Goal: Task Accomplishment & Management: Manage account settings

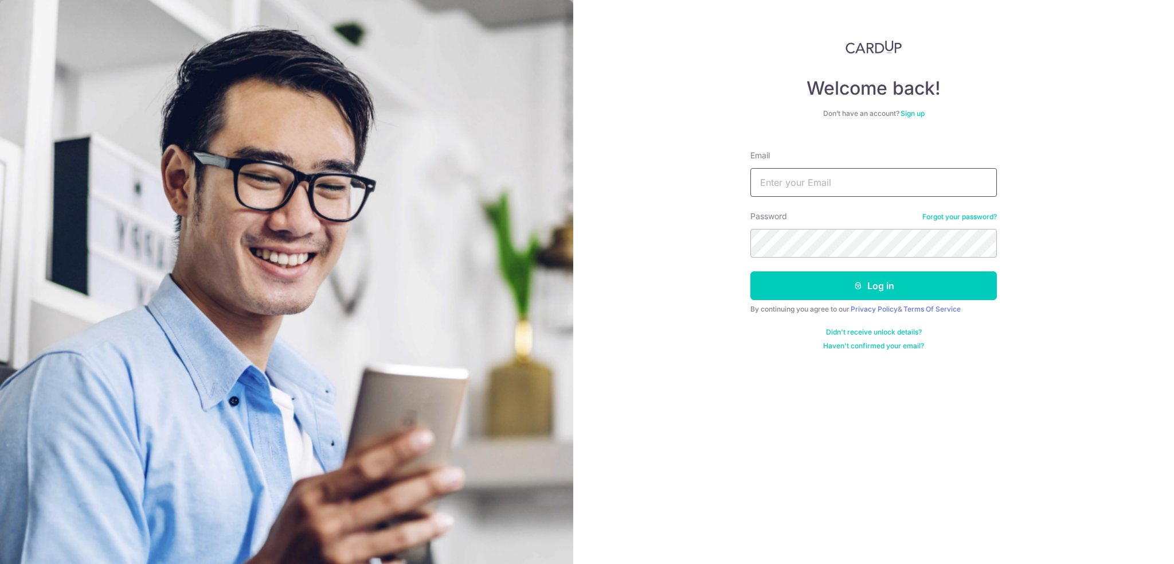
click at [787, 176] on input "Email" at bounding box center [874, 182] width 247 height 29
click at [870, 190] on input "Email" at bounding box center [874, 182] width 247 height 29
type input "[EMAIL_ADDRESS][DOMAIN_NAME]"
click at [800, 301] on form "Email fransiska.darjanto@outlook.com Password Forgot your password? Log in By c…" at bounding box center [874, 245] width 247 height 209
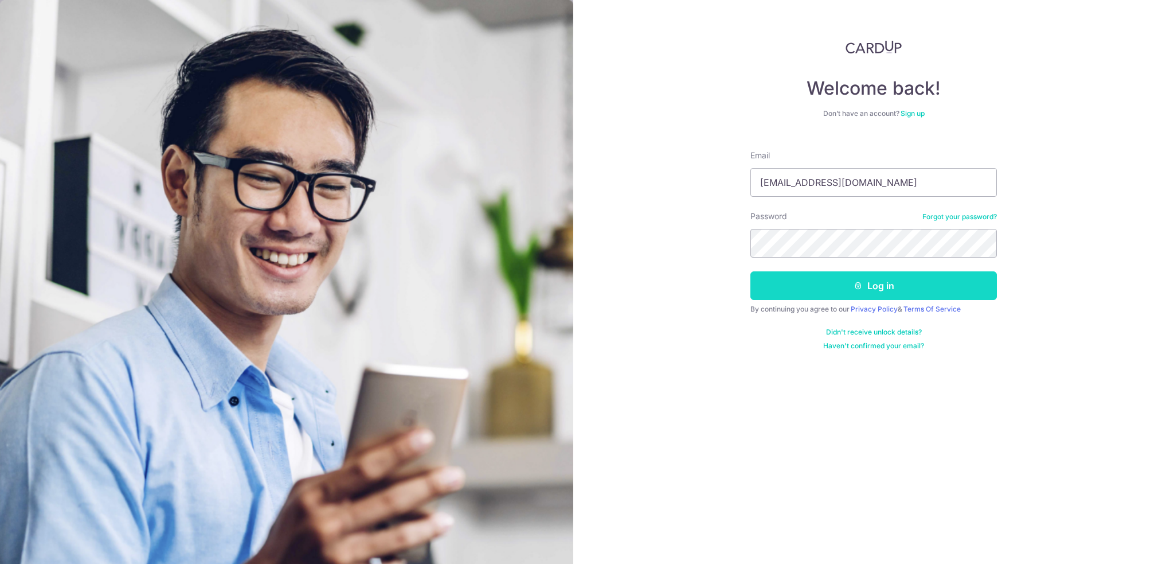
click at [800, 288] on button "Log in" at bounding box center [874, 285] width 247 height 29
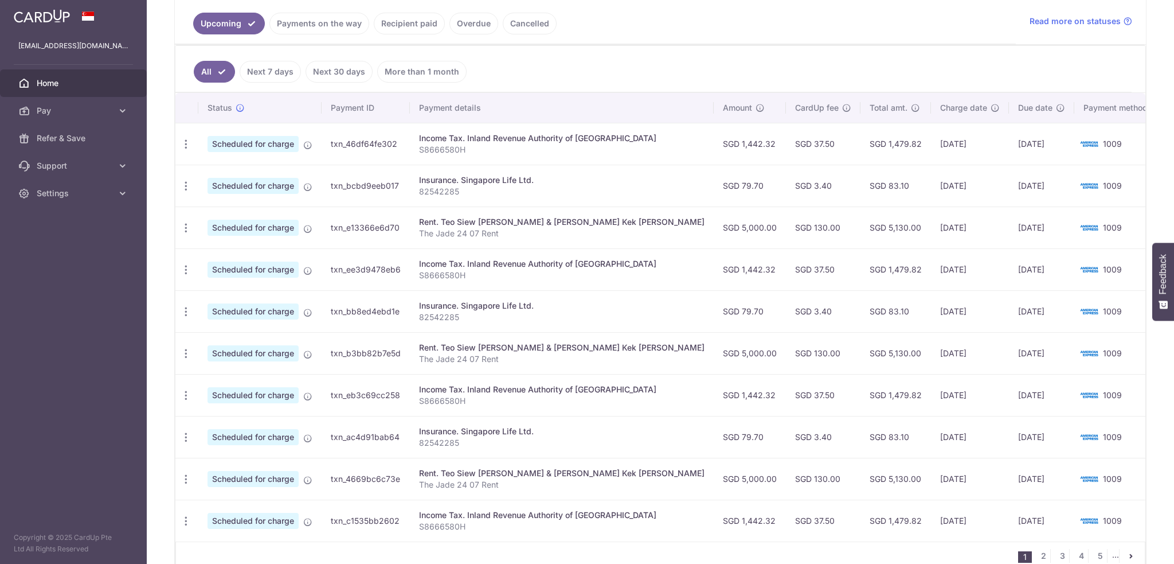
scroll to position [287, 0]
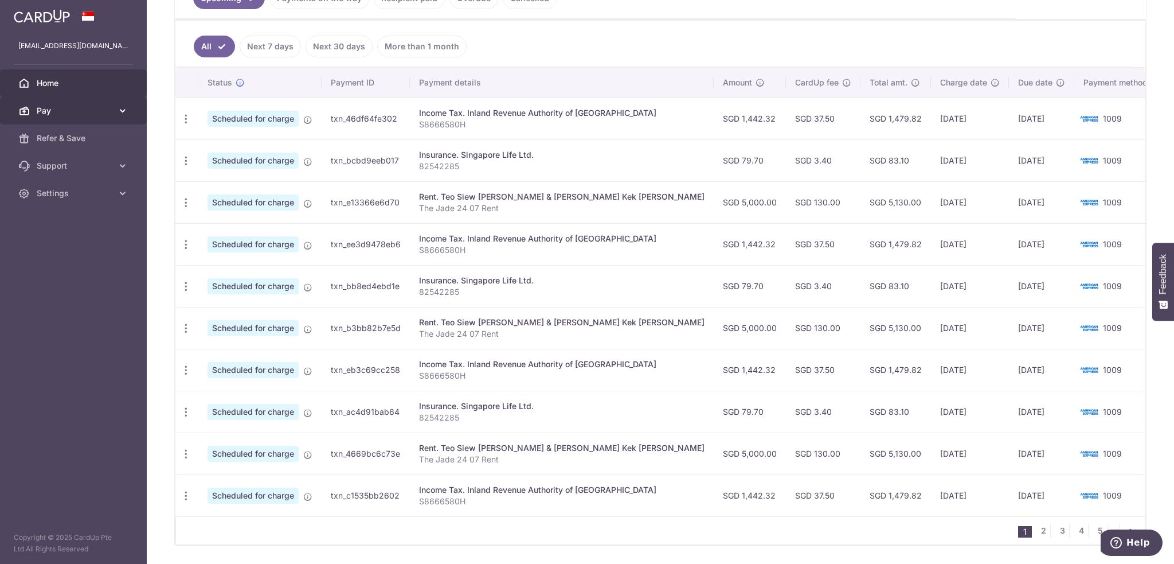
click at [34, 112] on link "Pay" at bounding box center [73, 111] width 147 height 28
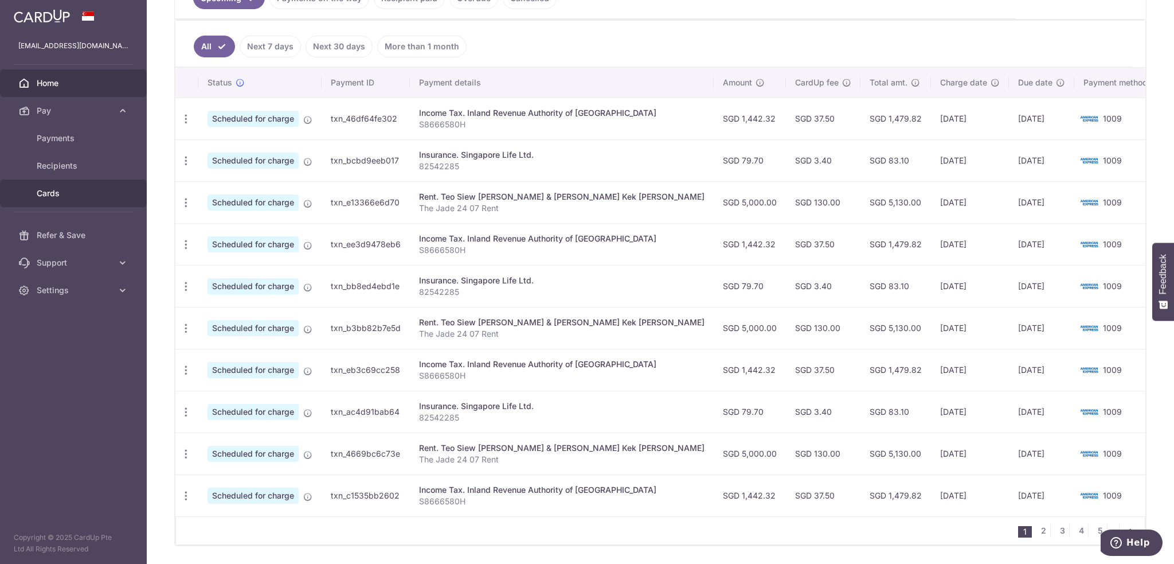
click at [52, 194] on span "Cards" at bounding box center [75, 192] width 76 height 11
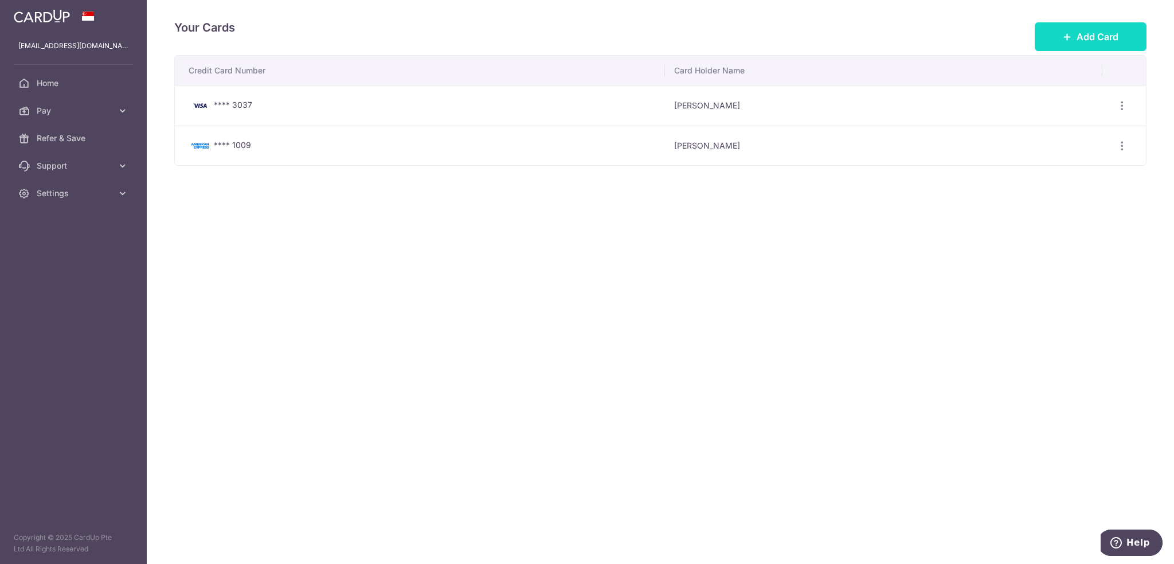
click at [1094, 37] on span "Add Card" at bounding box center [1098, 37] width 42 height 14
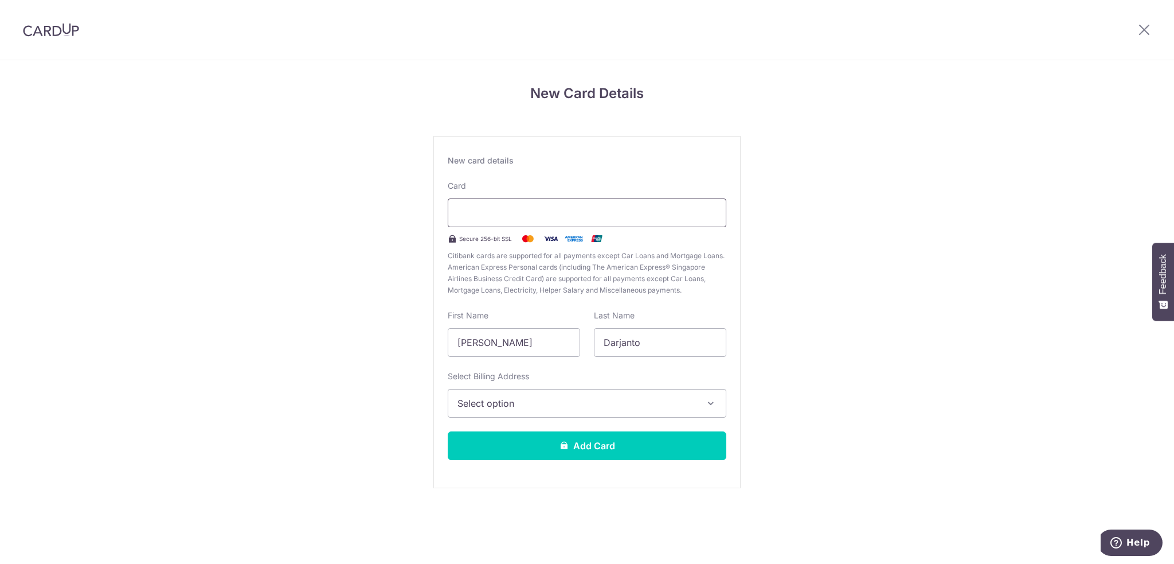
scroll to position [4758, 0]
click at [476, 345] on input "Fransiska Wijono" at bounding box center [514, 342] width 132 height 29
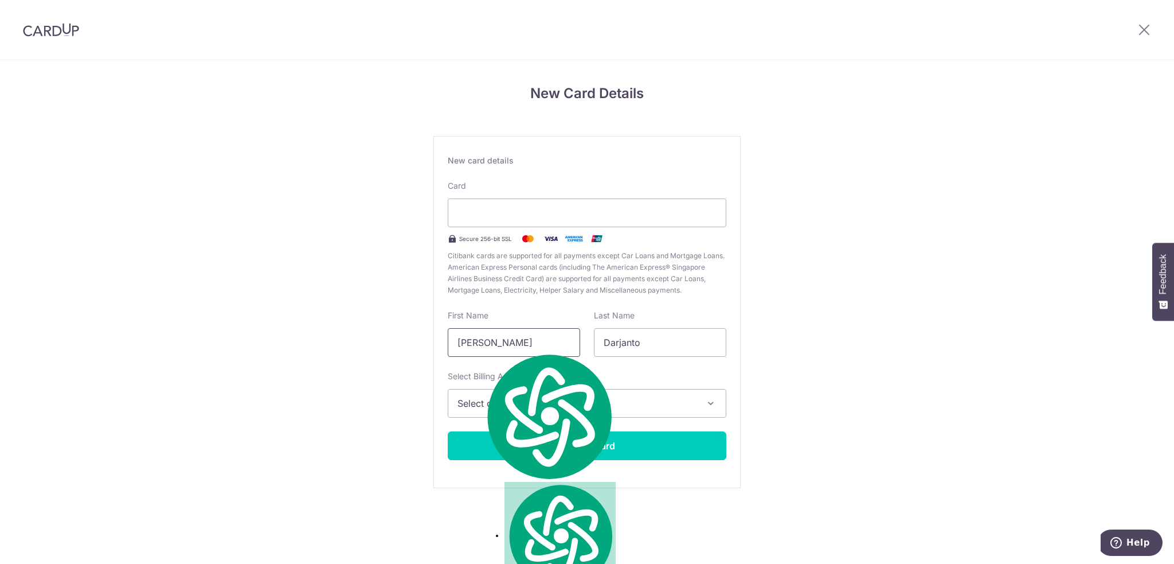
click at [476, 345] on input "Fransiska Wijono" at bounding box center [514, 342] width 132 height 29
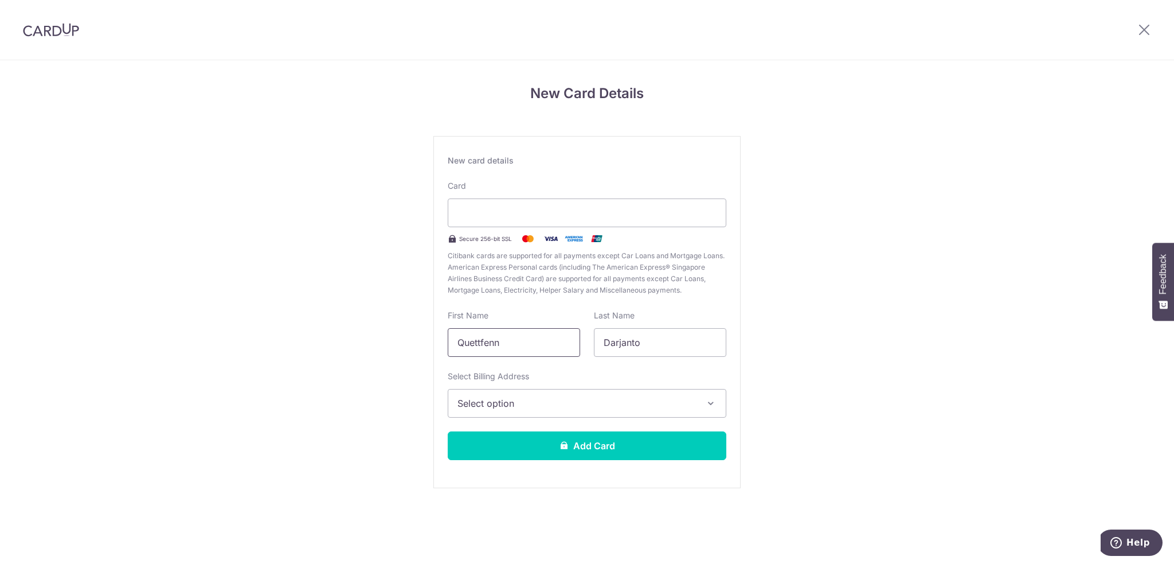
type input "Quettfenn"
type input "Lai"
click at [549, 408] on span "Select option" at bounding box center [577, 403] width 239 height 14
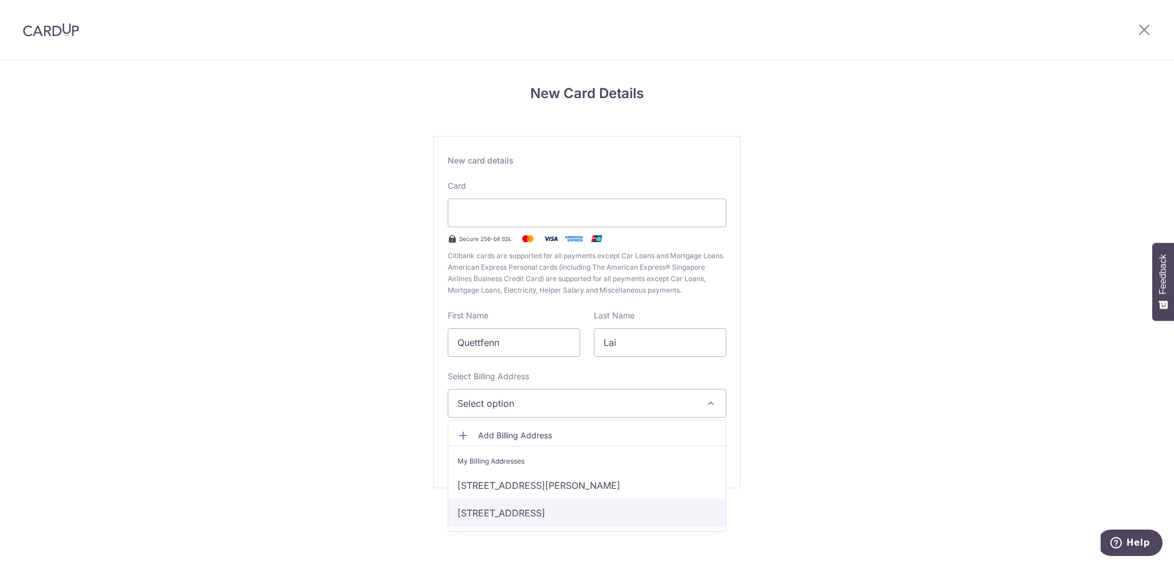
click at [538, 507] on link "9 Bukit Batok Central Link 24-07, The Jade, Singapore, Singapore-658074" at bounding box center [587, 513] width 278 height 28
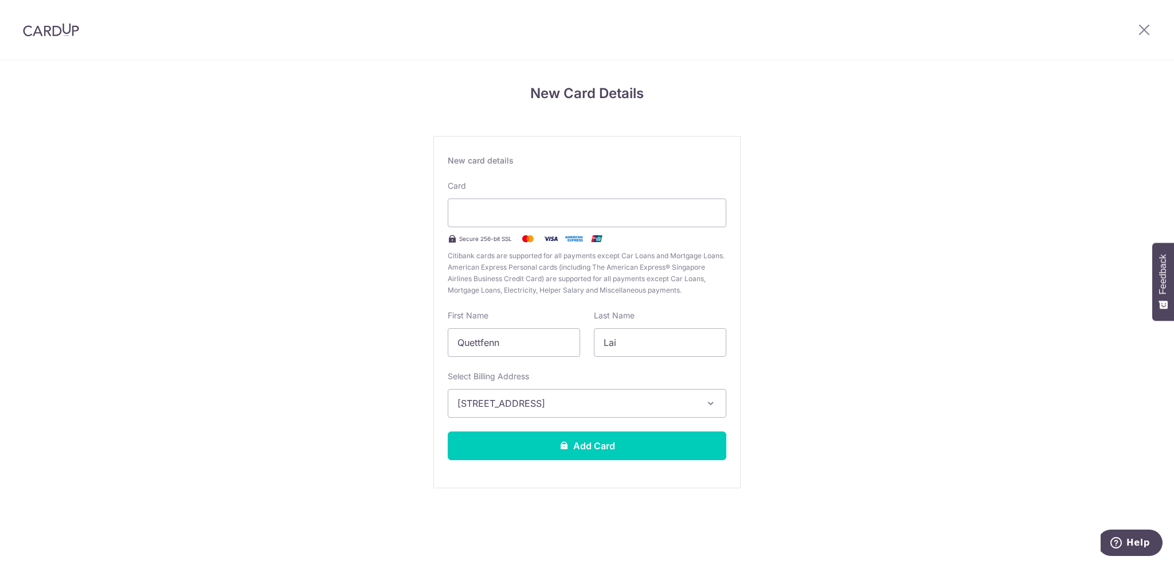
click at [355, 429] on div "New Card Details New card details Card Secure 256-bit SSL Citibank cards are su…" at bounding box center [587, 301] width 1174 height 482
click at [565, 449] on button "Add Card" at bounding box center [587, 445] width 279 height 29
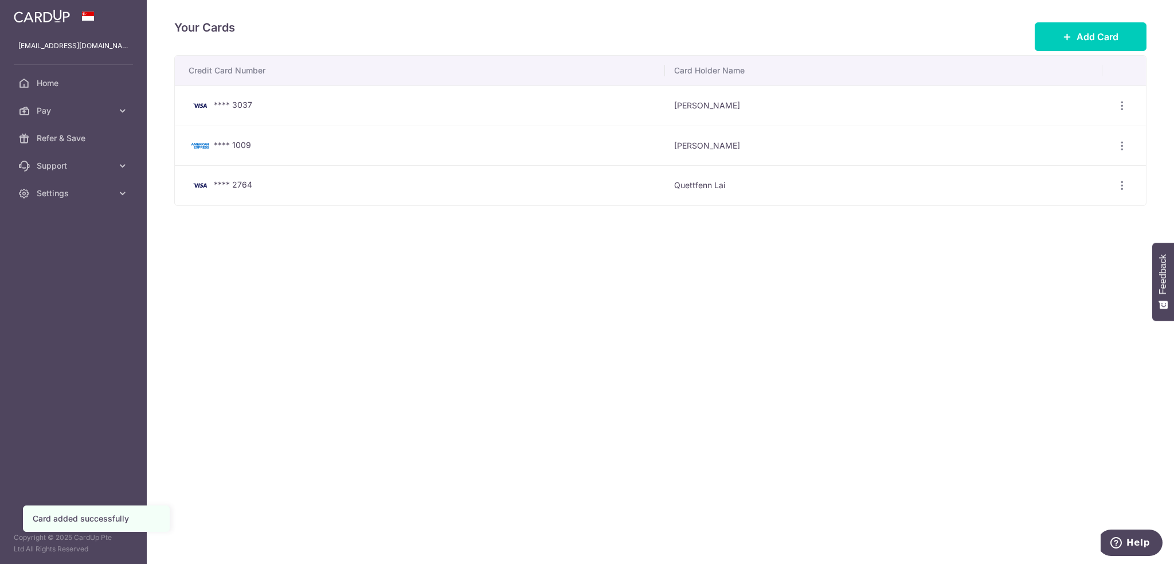
scroll to position [4758, 0]
click at [699, 274] on div "Your Cards Add Card Credit Card Number Card Holder Name **** 3037 Fransiska Dar…" at bounding box center [660, 282] width 1027 height 564
click at [50, 84] on span "Home" at bounding box center [75, 82] width 76 height 11
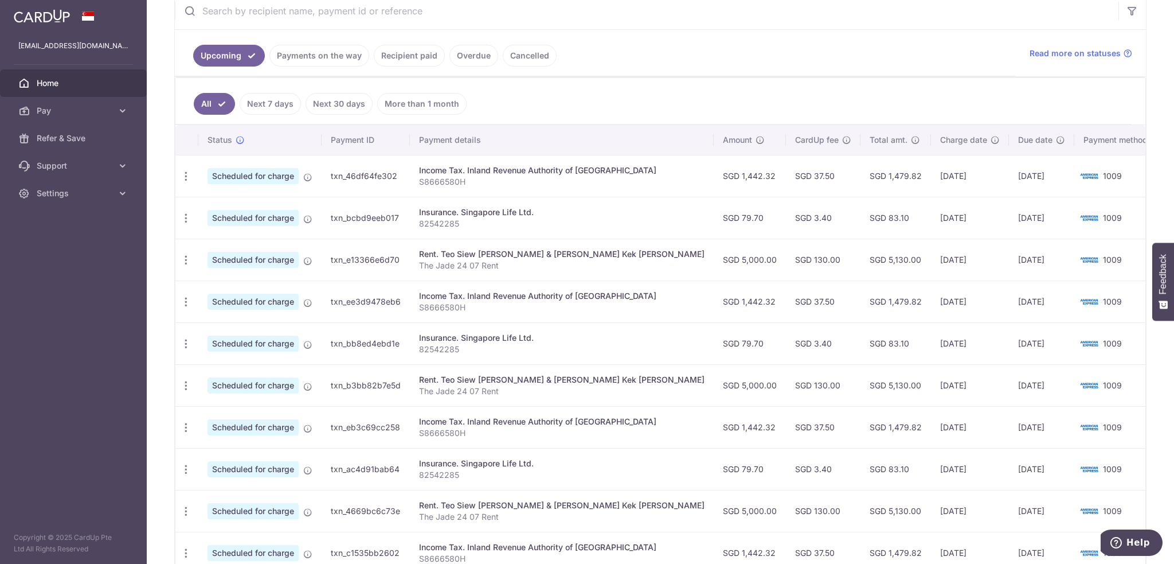
scroll to position [4758, 0]
click at [183, 218] on icon "button" at bounding box center [186, 218] width 12 height 12
click at [243, 247] on span "Update payment" at bounding box center [247, 250] width 78 height 14
radio input "true"
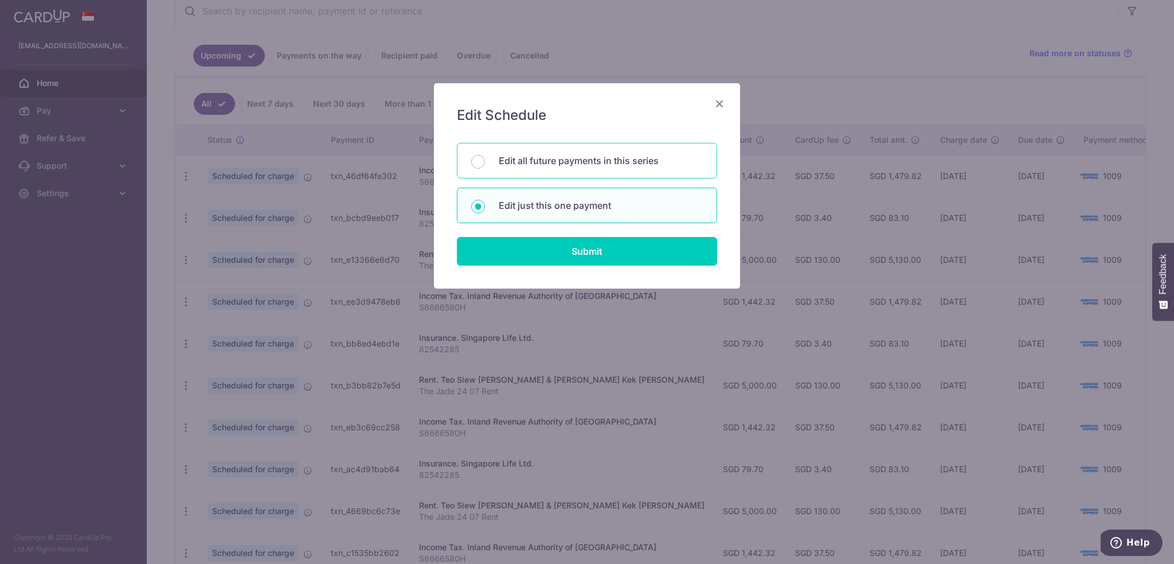
click at [556, 163] on p "Edit all future payments in this series" at bounding box center [601, 161] width 204 height 14
click at [485, 163] on input "Edit all future payments in this series" at bounding box center [478, 162] width 14 height 14
radio input "true"
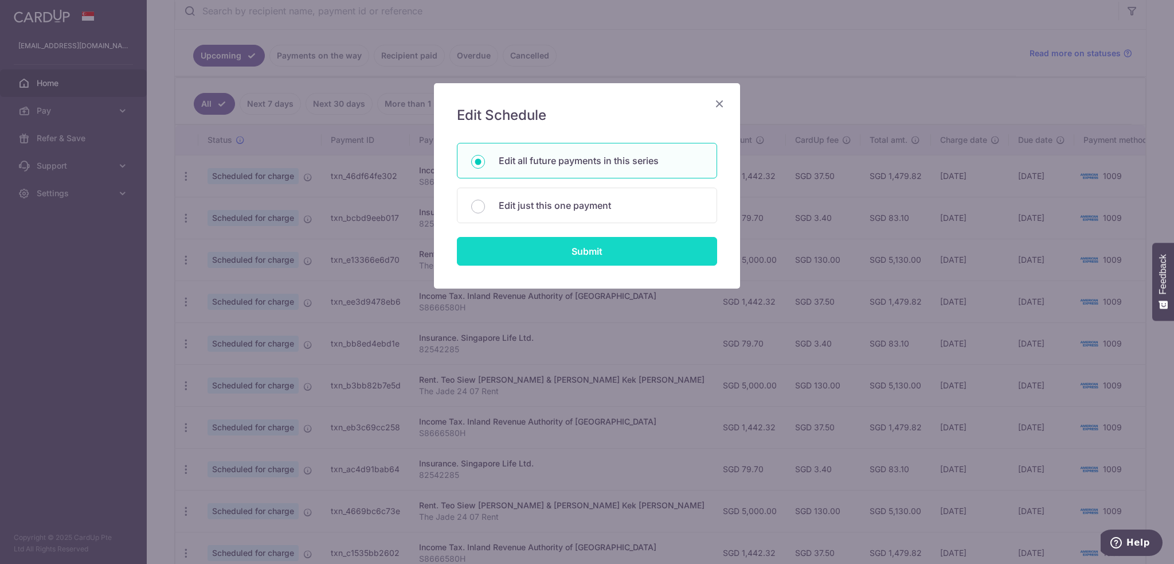
click at [551, 251] on input "Submit" at bounding box center [587, 251] width 260 height 29
radio input "true"
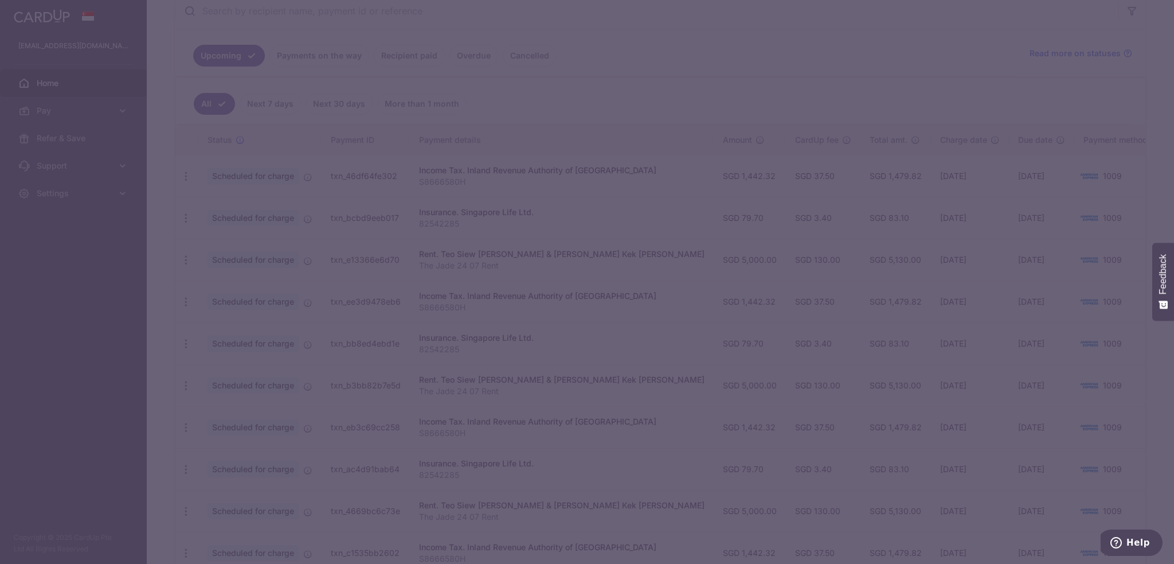
type input "79.70"
type input "82542285"
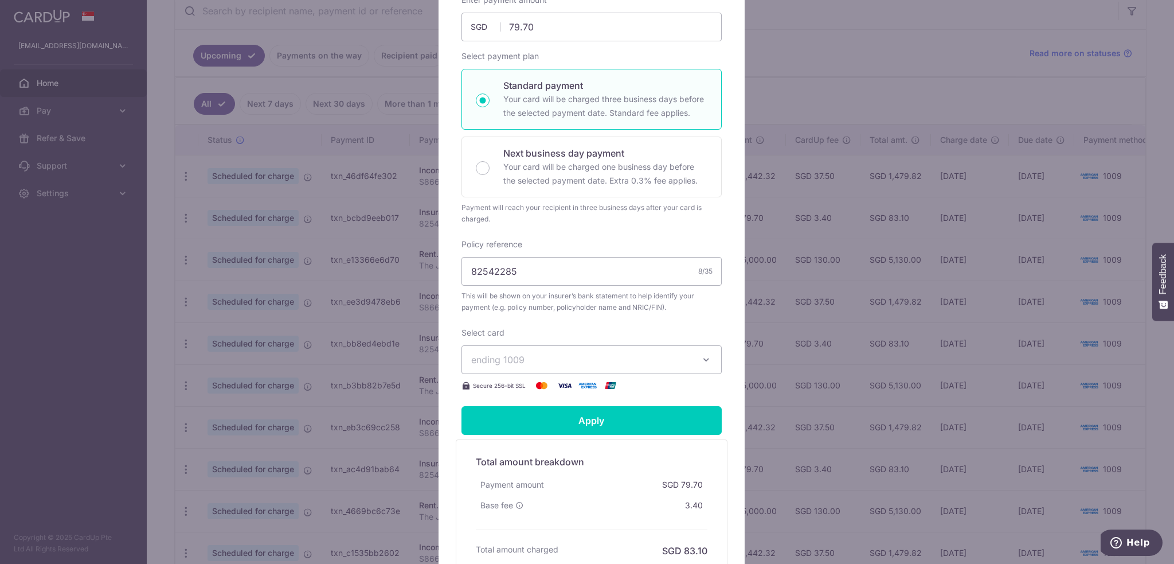
scroll to position [172, 0]
click at [525, 347] on button "ending 1009" at bounding box center [592, 359] width 260 height 29
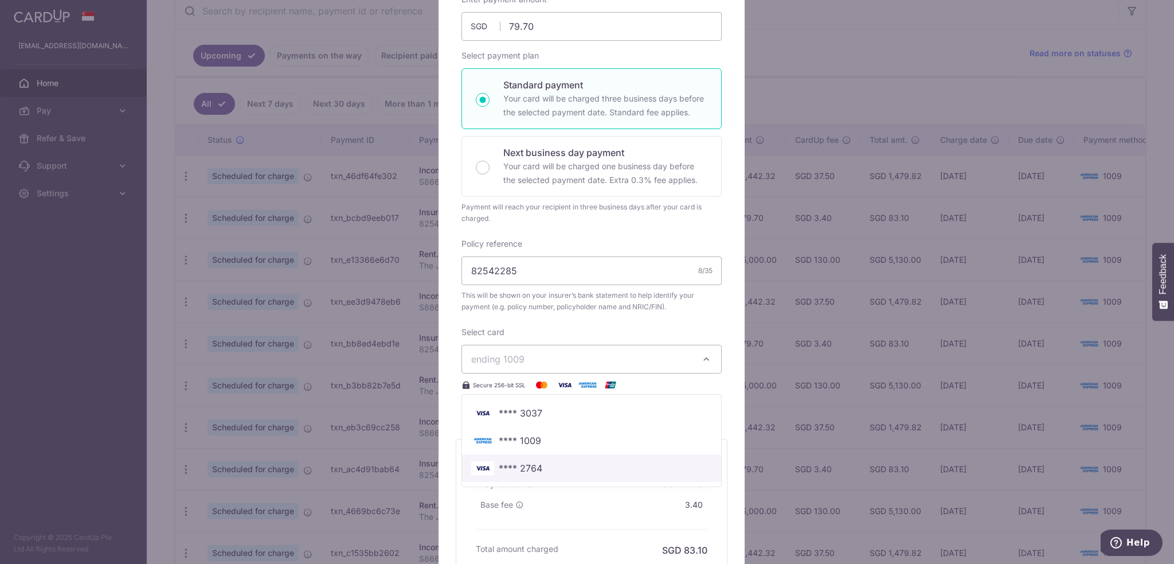
click at [512, 461] on span "**** 2764" at bounding box center [521, 468] width 44 height 14
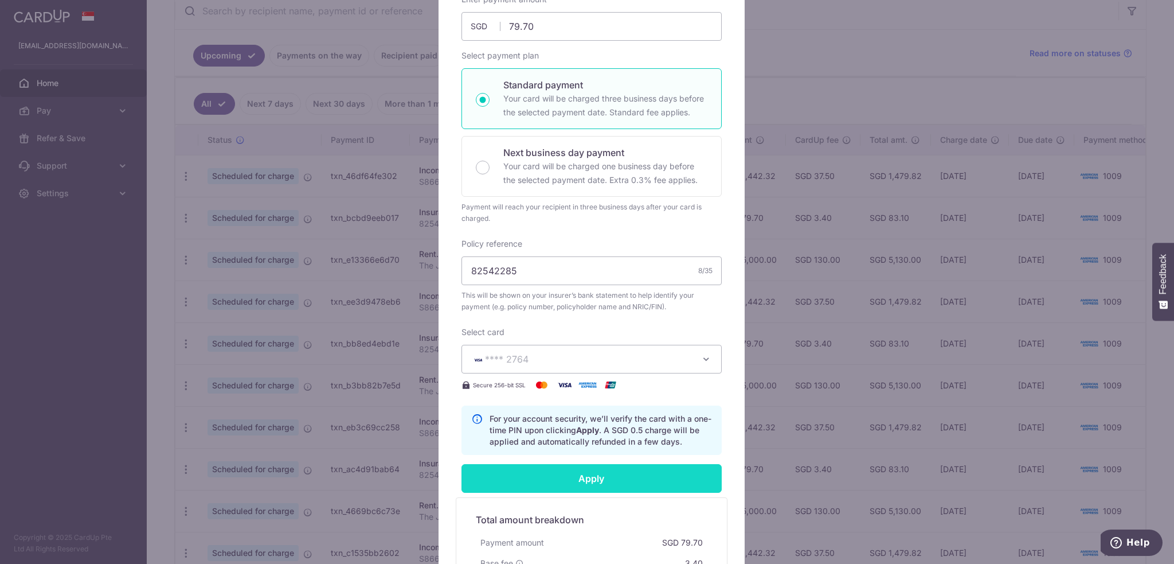
click at [509, 479] on input "Apply" at bounding box center [592, 478] width 260 height 29
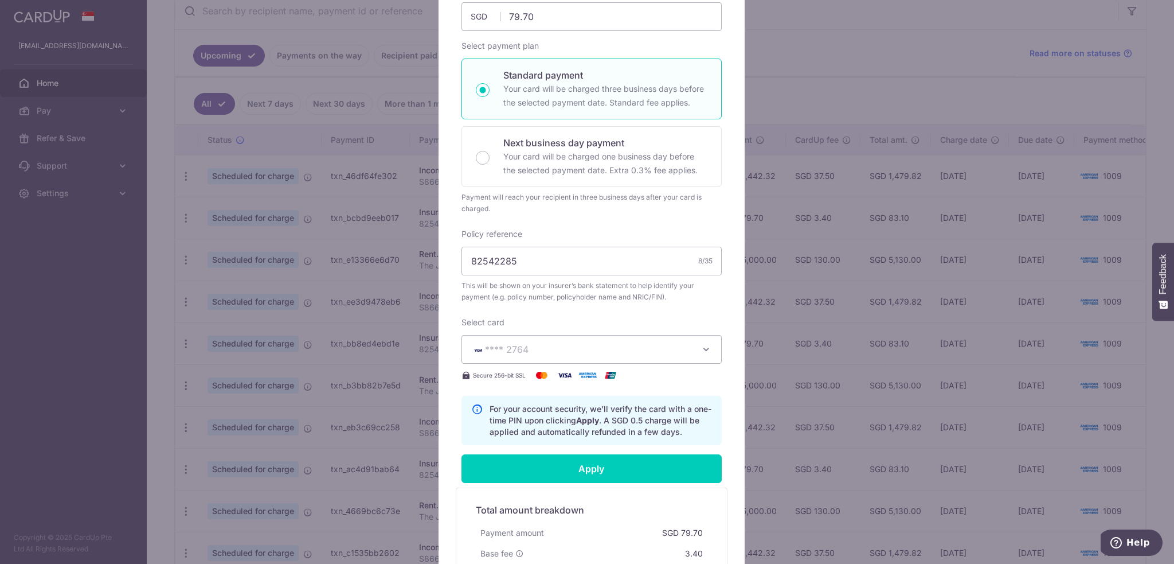
scroll to position [229, 0]
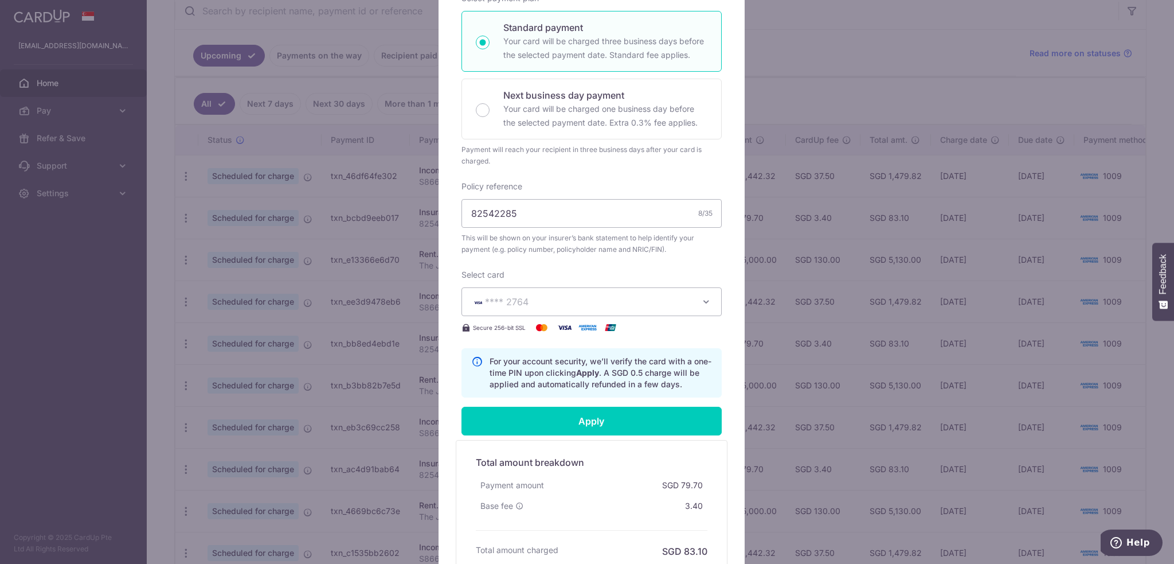
type input "Successfully Applied"
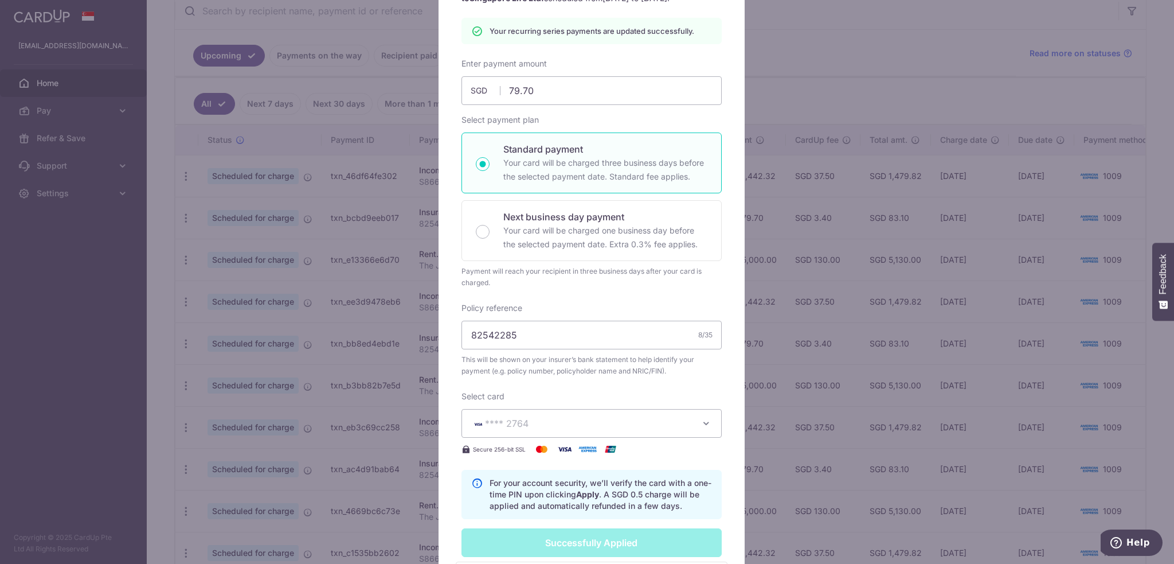
scroll to position [0, 0]
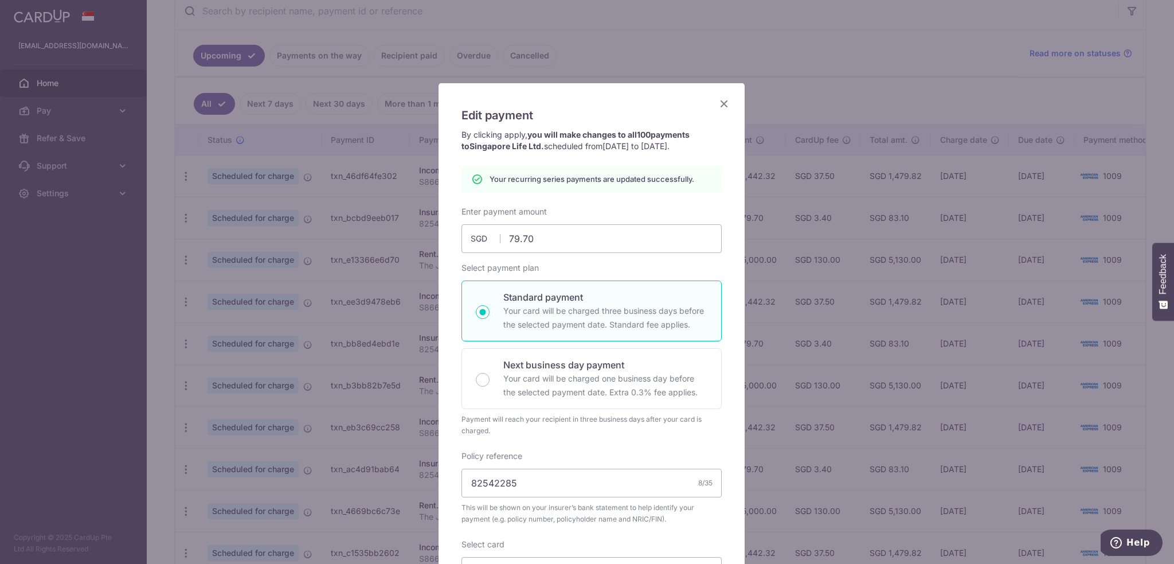
click at [718, 105] on icon "Close" at bounding box center [724, 103] width 14 height 14
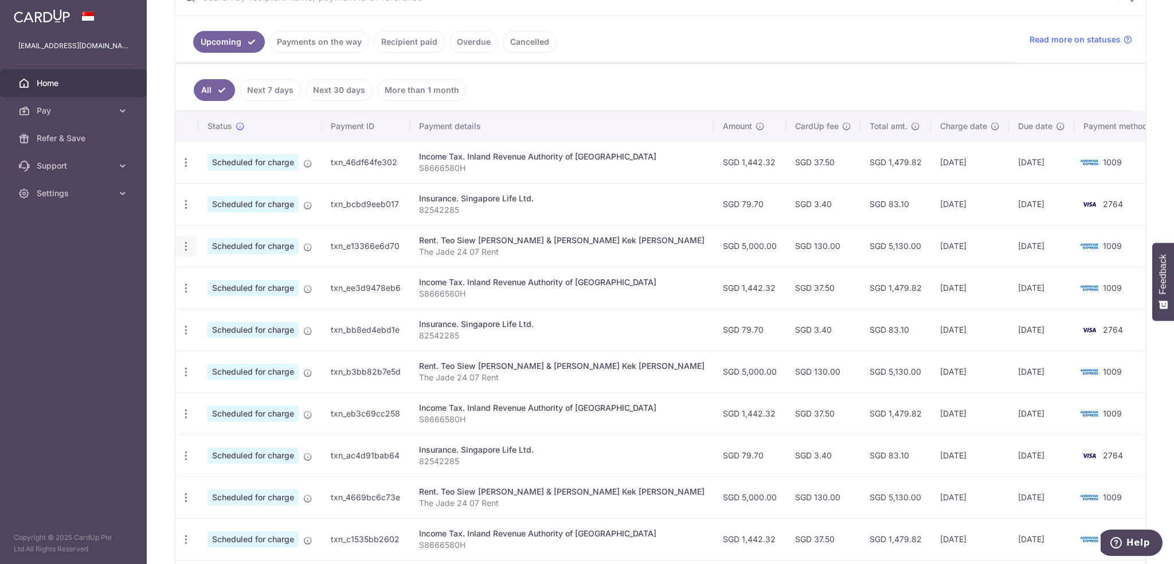
click at [183, 245] on icon "button" at bounding box center [186, 246] width 12 height 12
click at [221, 277] on span "Update payment" at bounding box center [247, 278] width 78 height 14
radio input "true"
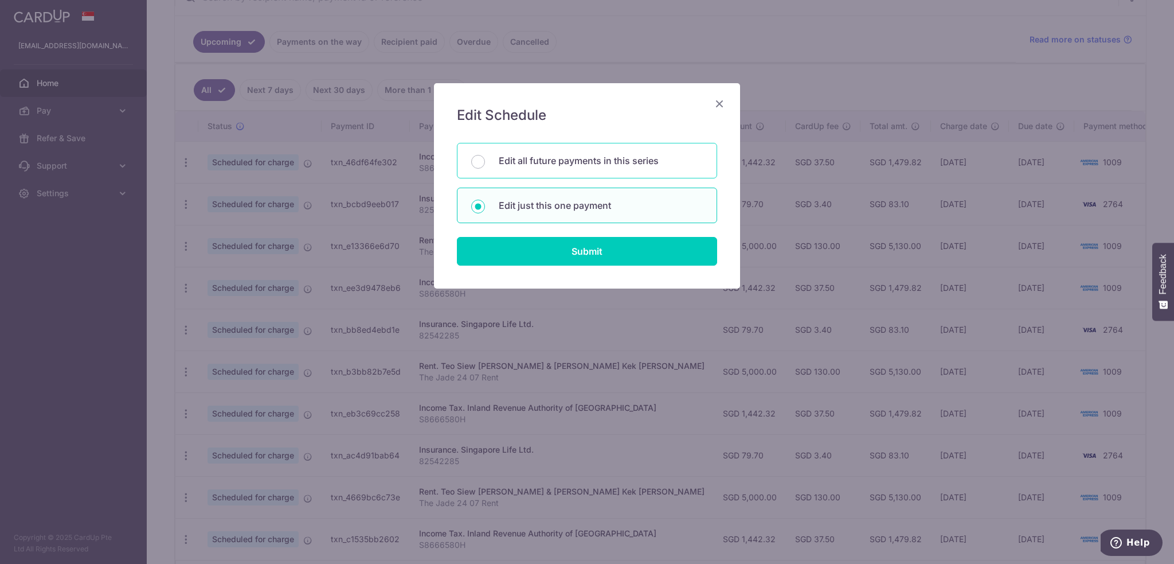
click at [609, 165] on p "Edit all future payments in this series" at bounding box center [601, 161] width 204 height 14
click at [485, 165] on input "Edit all future payments in this series" at bounding box center [478, 162] width 14 height 14
radio input "true"
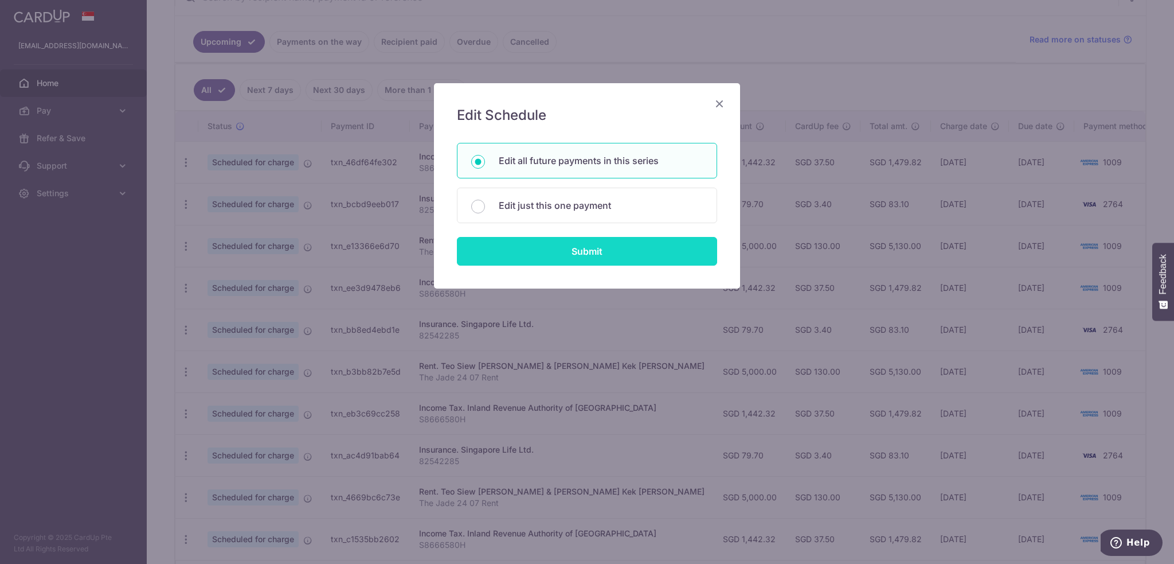
click at [596, 256] on input "Submit" at bounding box center [587, 251] width 260 height 29
radio input "true"
type input "5,000.00"
type input "The Jade 24 07 Rent"
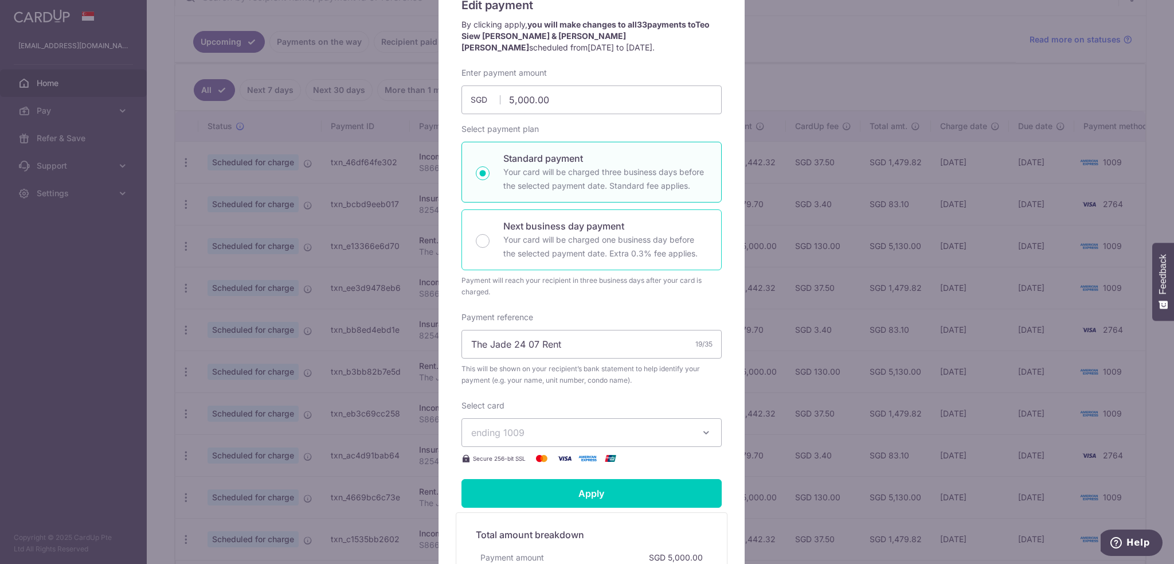
scroll to position [115, 0]
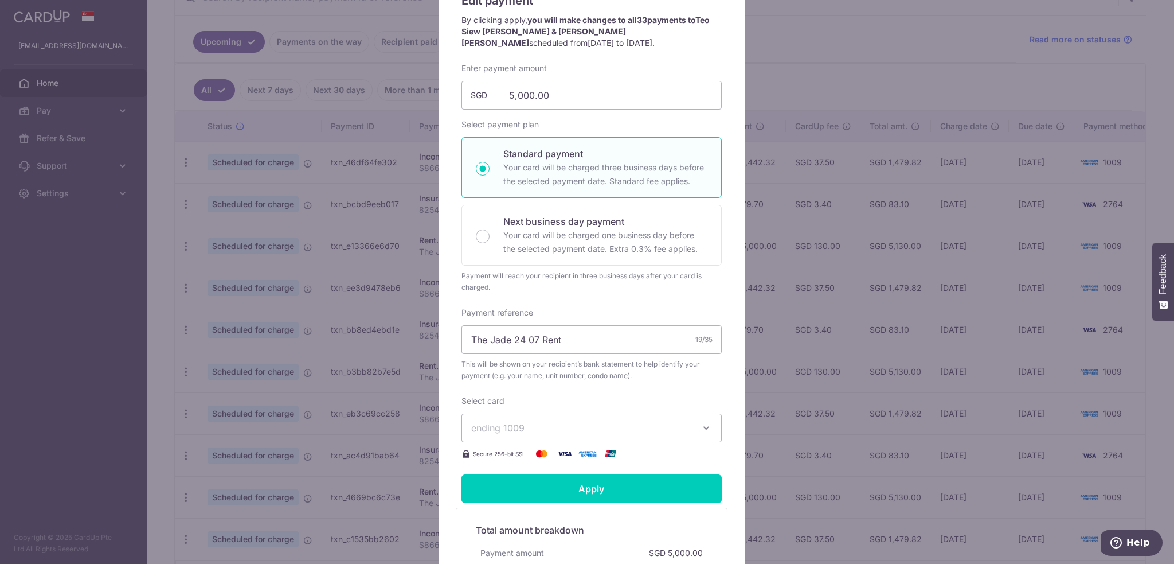
click at [555, 435] on button "ending 1009" at bounding box center [592, 427] width 260 height 29
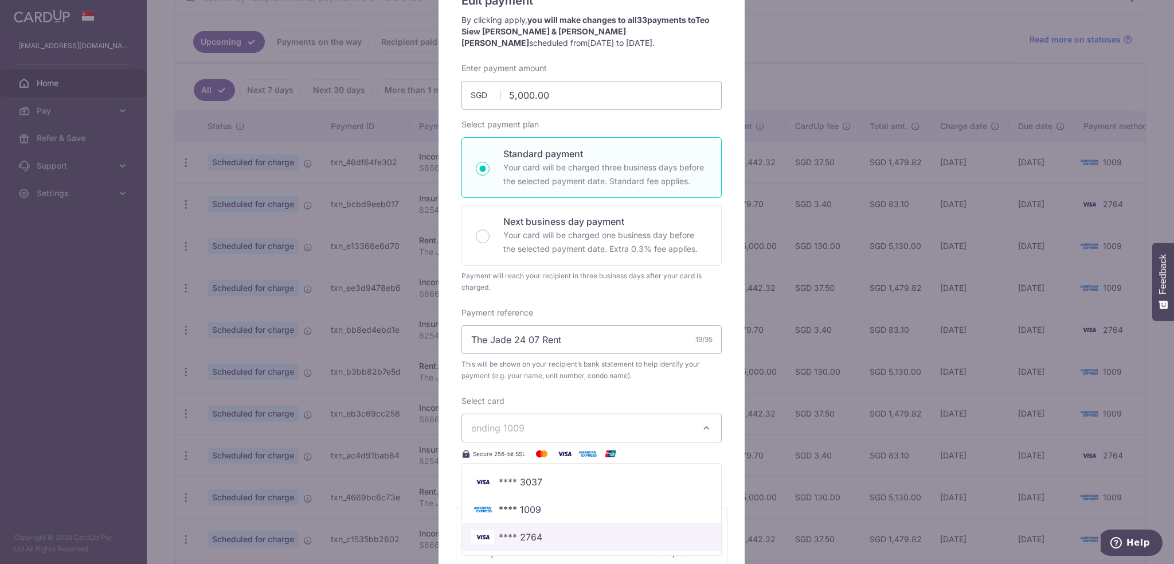
click at [534, 536] on span "**** 2764" at bounding box center [521, 537] width 44 height 14
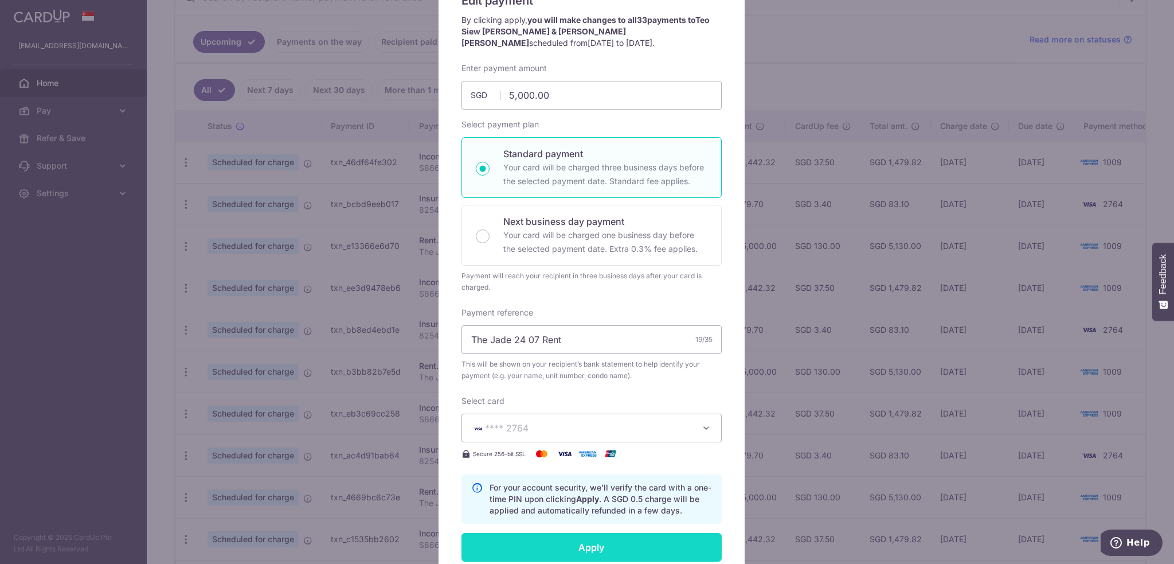
click at [565, 541] on input "Apply" at bounding box center [592, 547] width 260 height 29
type input "Successfully Applied"
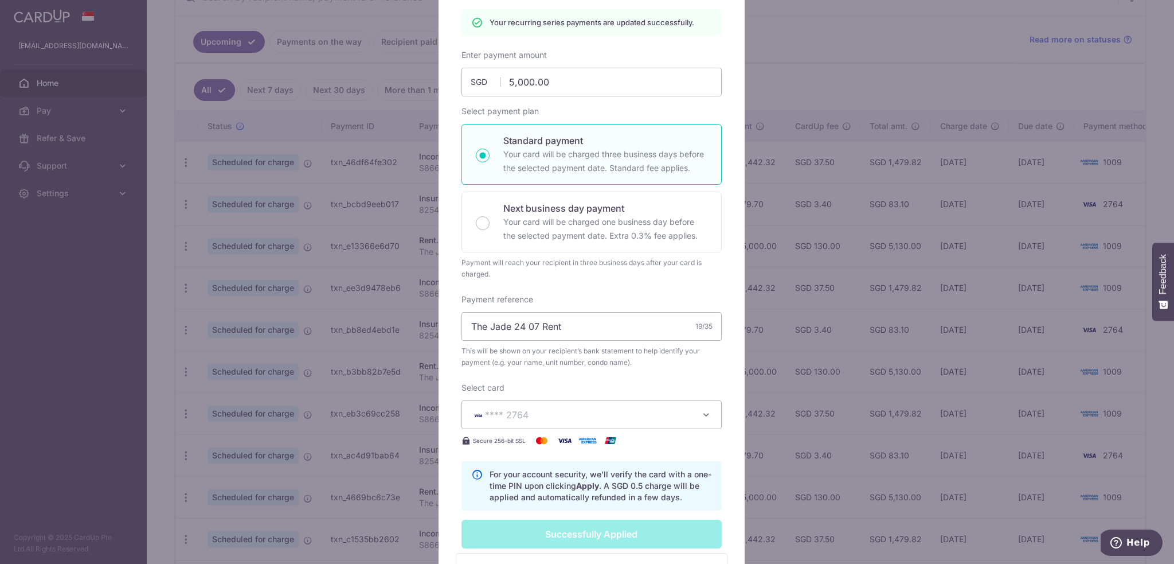
scroll to position [45, 0]
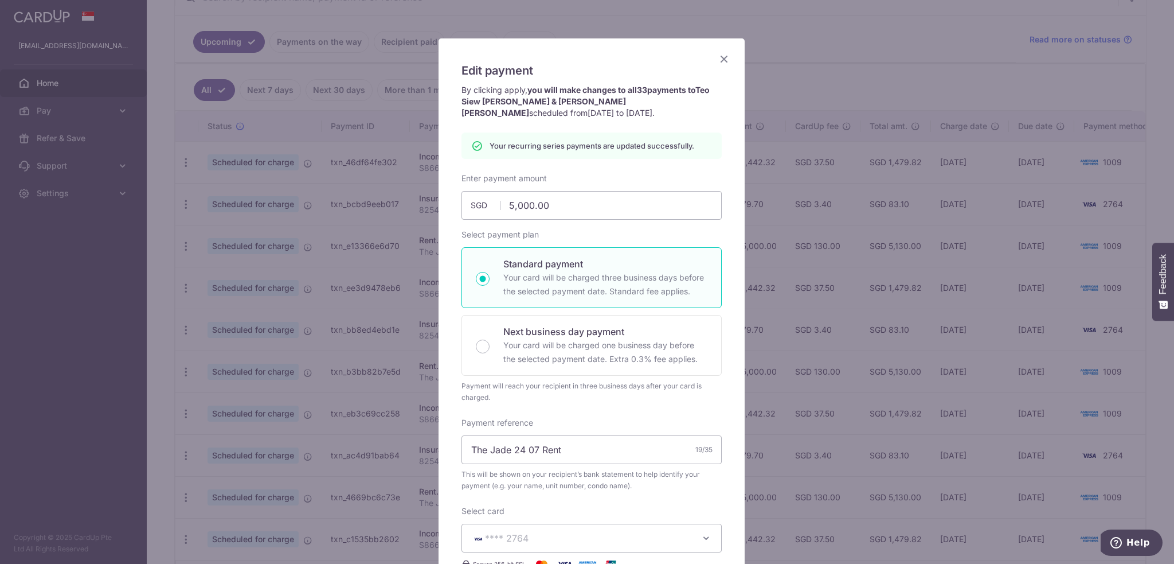
click at [725, 64] on icon "Close" at bounding box center [724, 59] width 14 height 14
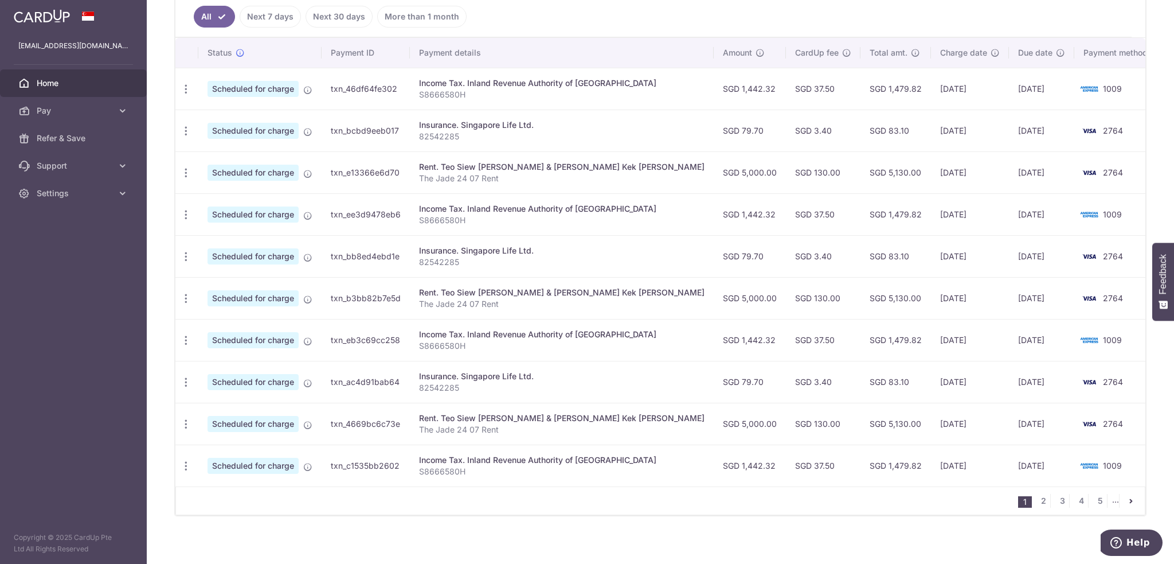
scroll to position [319, 0]
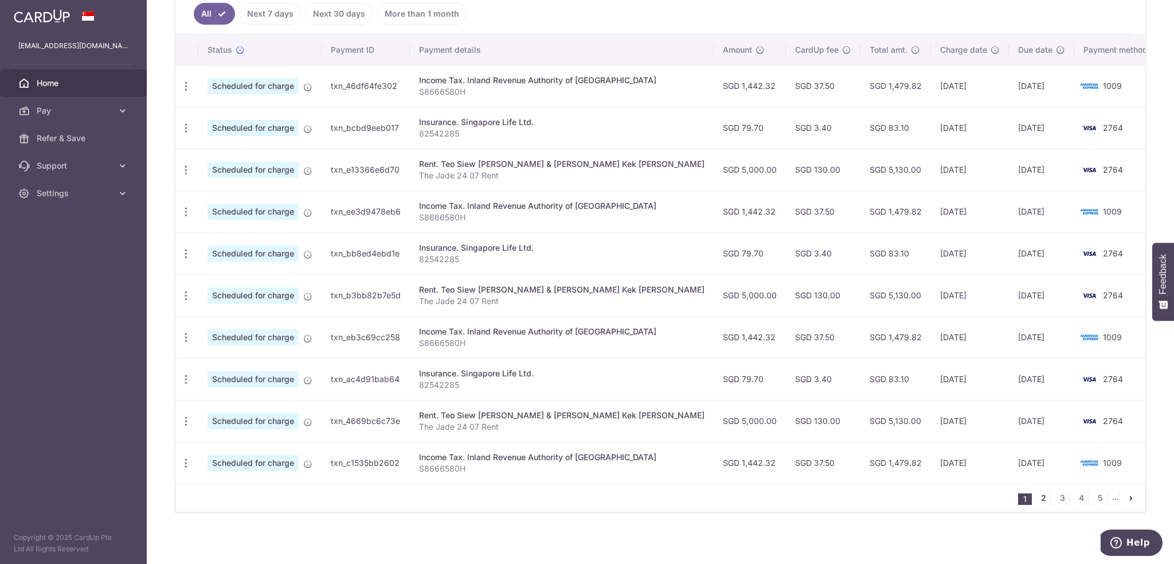
click at [1037, 493] on link "2" at bounding box center [1044, 498] width 14 height 14
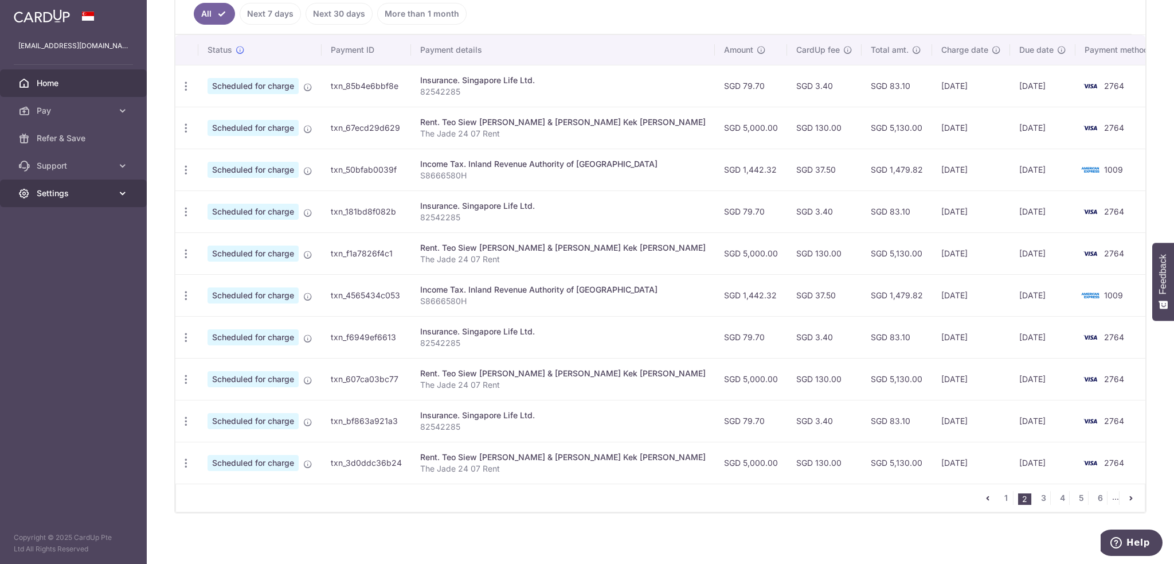
click at [49, 193] on span "Settings" at bounding box center [75, 192] width 76 height 11
click at [50, 113] on span "Pay" at bounding box center [75, 110] width 76 height 11
click at [45, 199] on link "Cards" at bounding box center [73, 193] width 147 height 28
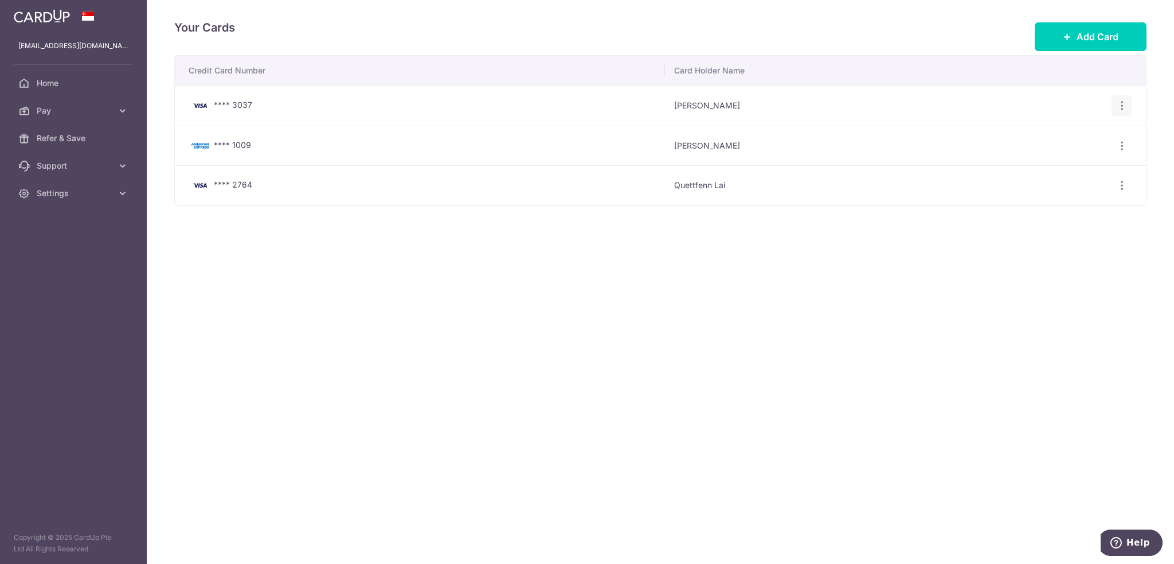
click at [1121, 100] on icon "button" at bounding box center [1122, 106] width 12 height 12
click at [1088, 159] on span "Delete" at bounding box center [1084, 165] width 78 height 14
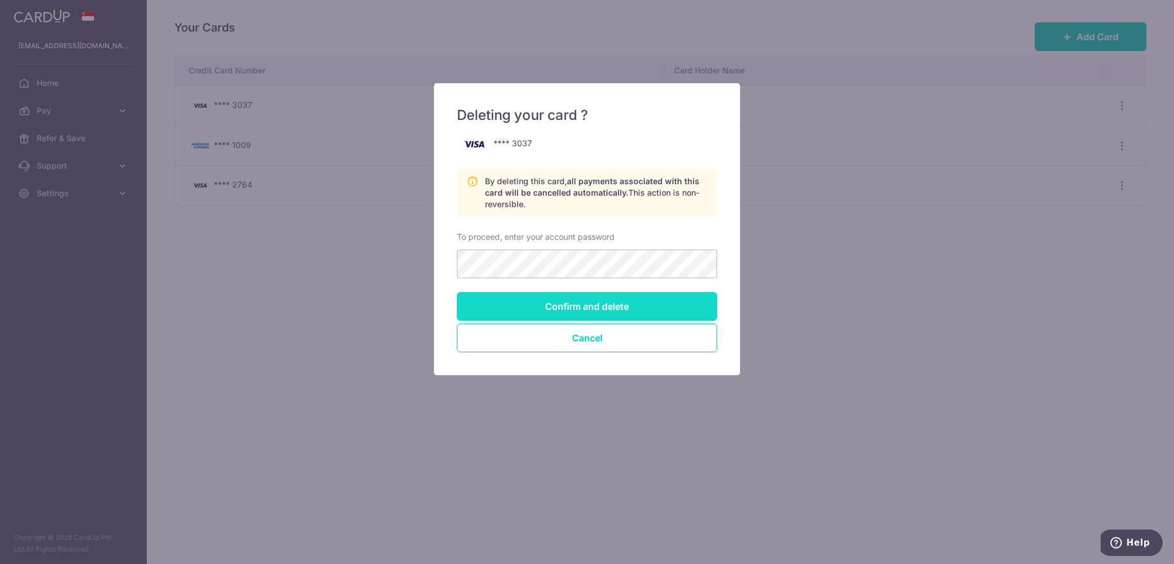
click at [542, 302] on input "Confirm and delete" at bounding box center [587, 306] width 260 height 29
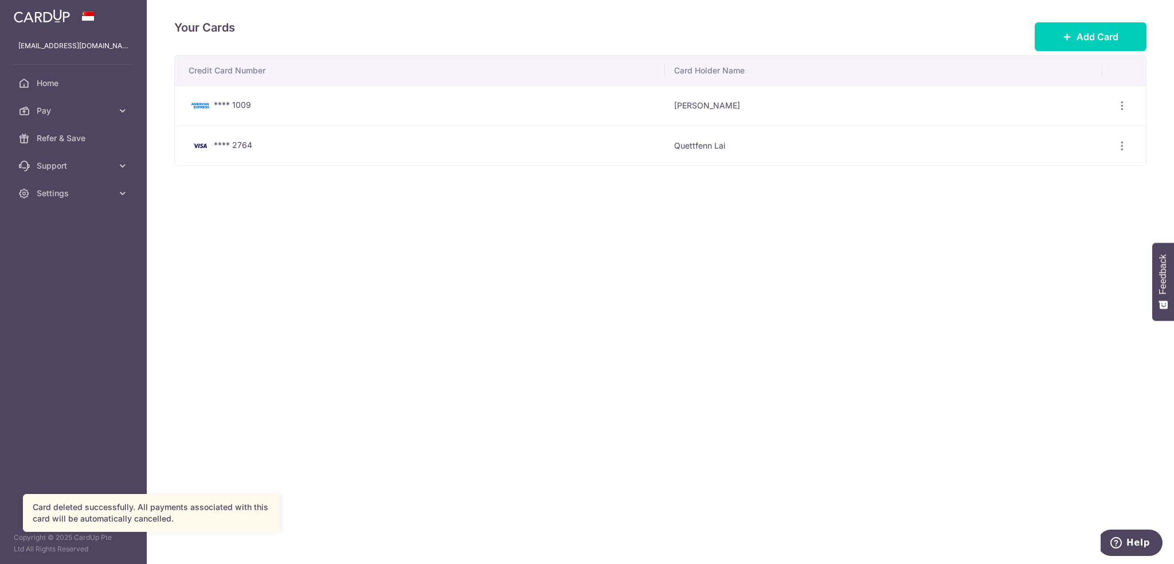
scroll to position [4758, 0]
click at [35, 14] on img at bounding box center [42, 16] width 56 height 14
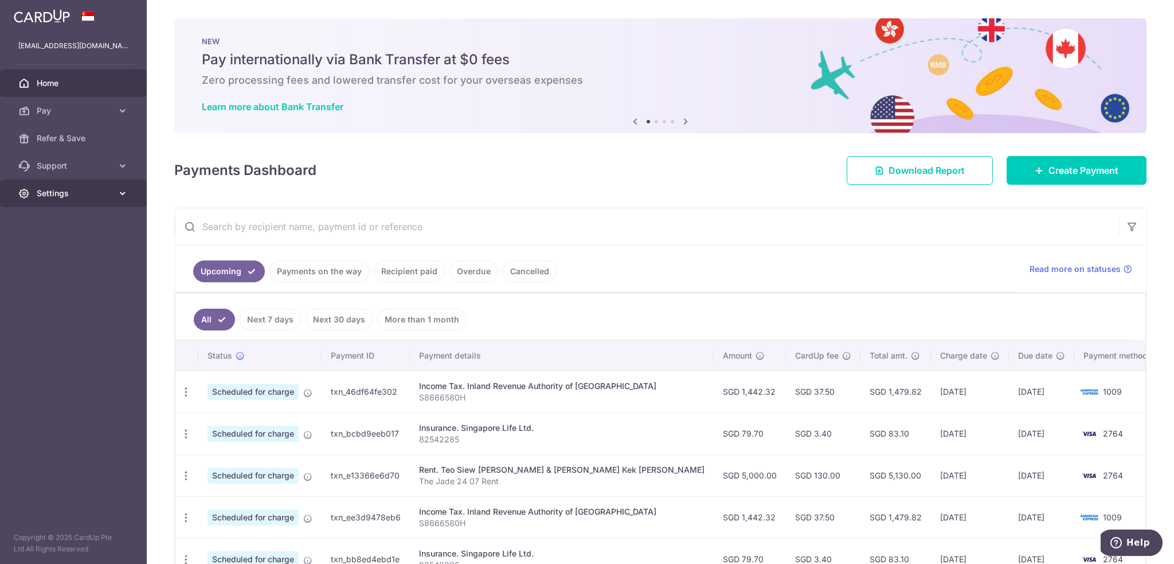
click at [99, 198] on span "Settings" at bounding box center [75, 192] width 76 height 11
click at [85, 248] on span "Logout" at bounding box center [75, 248] width 76 height 11
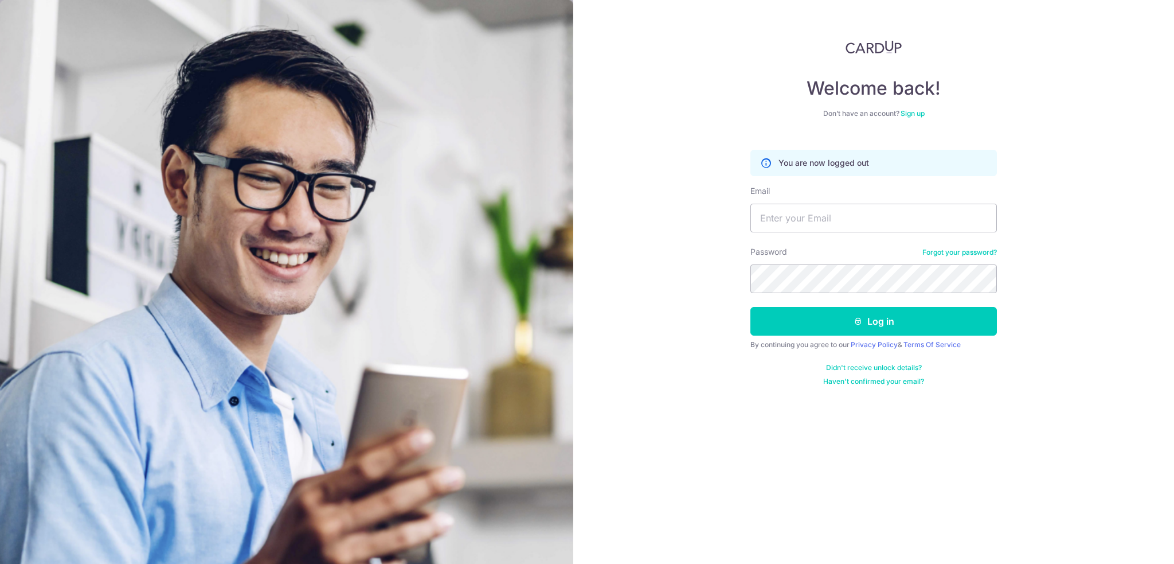
scroll to position [4758, 0]
click at [834, 214] on input "Email" at bounding box center [874, 218] width 247 height 29
type input "[EMAIL_ADDRESS][DOMAIN_NAME]"
click at [837, 311] on button "Log in" at bounding box center [874, 321] width 247 height 29
